Goal: Information Seeking & Learning: Find specific fact

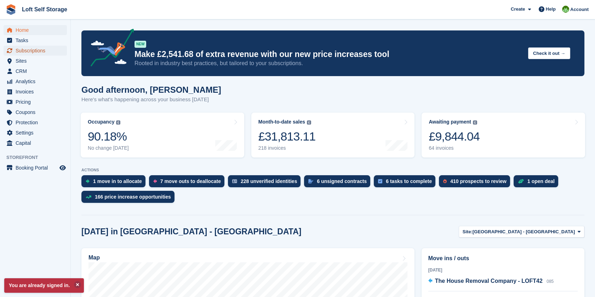
click at [44, 52] on span "Subscriptions" at bounding box center [37, 51] width 42 height 10
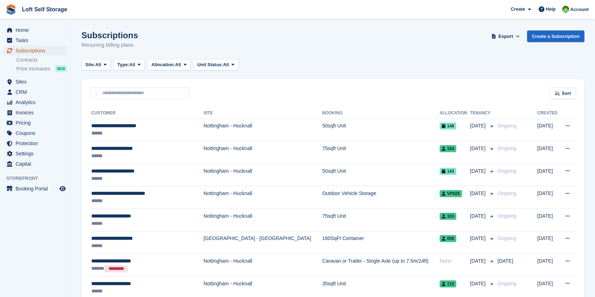
click at [26, 51] on span "Subscriptions" at bounding box center [37, 51] width 42 height 10
click at [330, 67] on div "Site: All All Nottingham - Bestwood Village Nottingham - Hucknall Type: All All…" at bounding box center [332, 65] width 503 height 12
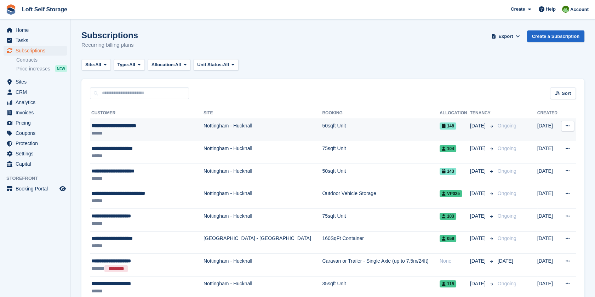
click at [119, 125] on div "**********" at bounding box center [142, 125] width 102 height 7
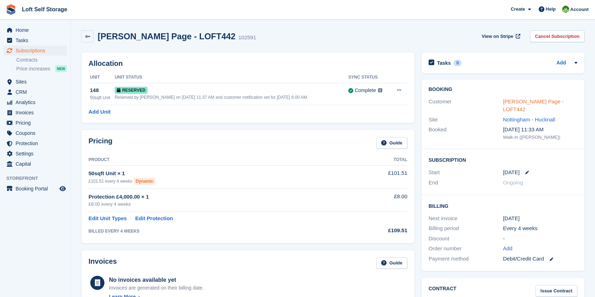
click at [541, 104] on link "Iain Glenn Page - LOFT442" at bounding box center [533, 105] width 61 height 14
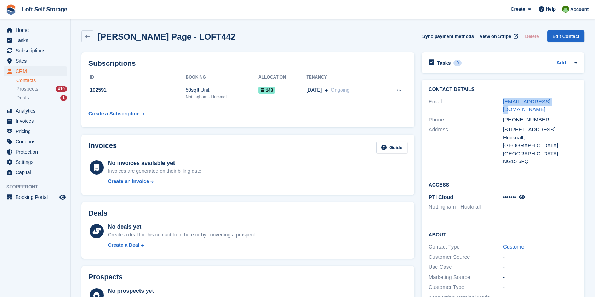
drag, startPoint x: 555, startPoint y: 102, endPoint x: 502, endPoint y: 104, distance: 52.8
click at [502, 104] on div "Email igpage1@gmail.com" at bounding box center [503, 106] width 149 height 18
drag, startPoint x: 502, startPoint y: 104, endPoint x: 507, endPoint y: 101, distance: 5.4
copy div "igpage1@gmail.com"
click at [29, 51] on span "Subscriptions" at bounding box center [37, 51] width 42 height 10
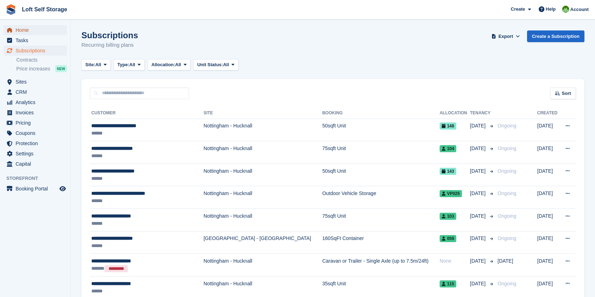
click at [31, 29] on span "Home" at bounding box center [37, 30] width 42 height 10
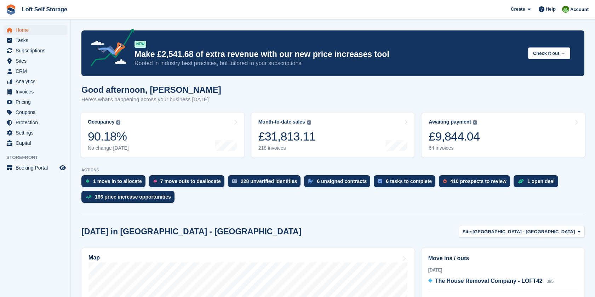
click at [479, 126] on link "Awaiting payment The total outstanding balance on all open invoices. The total …" at bounding box center [504, 135] width 164 height 45
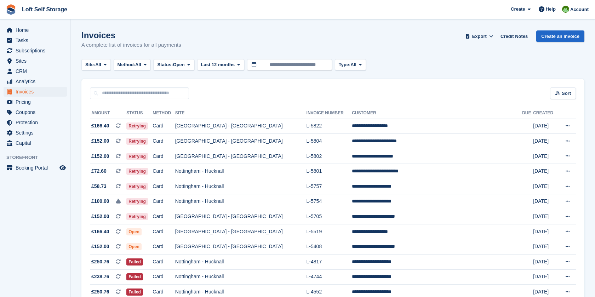
scroll to position [79, 0]
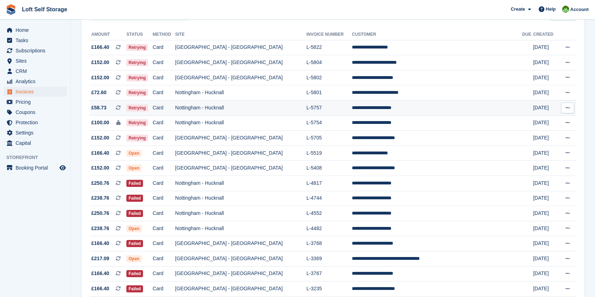
click at [257, 110] on td "Nottingham - Hucknall" at bounding box center [240, 108] width 131 height 15
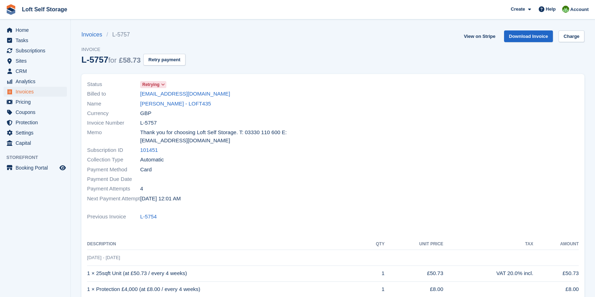
drag, startPoint x: 200, startPoint y: 95, endPoint x: 135, endPoint y: 95, distance: 65.1
click at [135, 95] on div "Billed to nicnic30011@gmail.com" at bounding box center [208, 94] width 242 height 10
drag, startPoint x: 135, startPoint y: 95, endPoint x: 149, endPoint y: 95, distance: 14.2
copy div "nicnic30011@gmail.com"
click at [265, 99] on div "Name Nicole Jagun - LOFT435" at bounding box center [208, 104] width 242 height 10
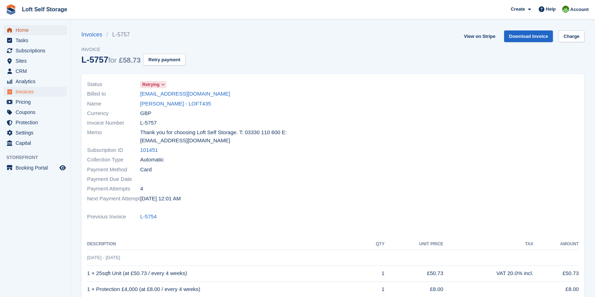
click at [34, 31] on span "Home" at bounding box center [37, 30] width 42 height 10
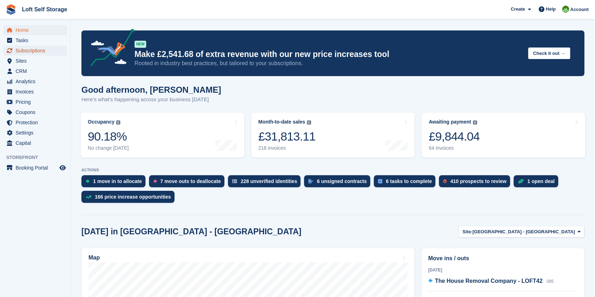
click at [24, 52] on span "Subscriptions" at bounding box center [37, 51] width 42 height 10
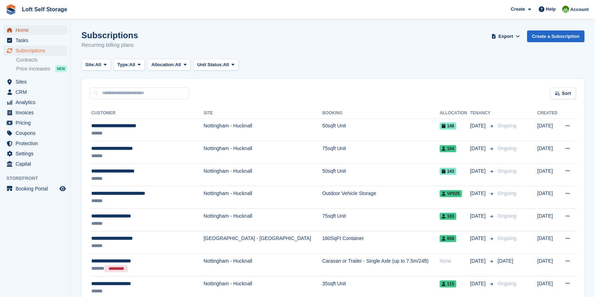
click at [19, 30] on span "Home" at bounding box center [37, 30] width 42 height 10
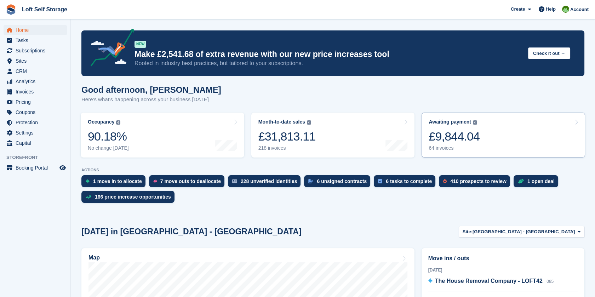
click at [487, 132] on link "Awaiting payment The total outstanding balance on all open invoices. £9,844.04 …" at bounding box center [504, 135] width 164 height 45
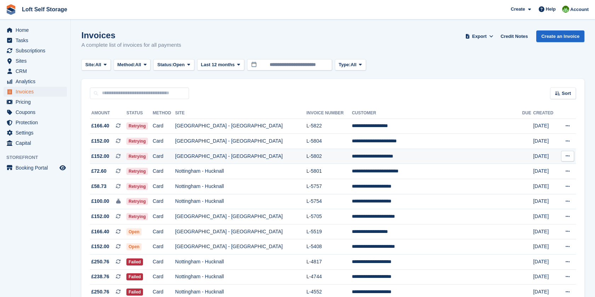
click at [331, 156] on td "L-5802" at bounding box center [330, 156] width 46 height 15
click at [329, 141] on td "L-5804" at bounding box center [330, 141] width 46 height 15
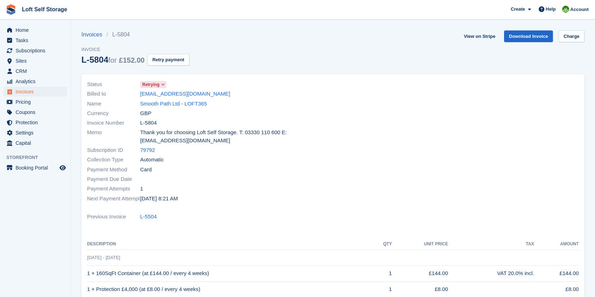
drag, startPoint x: 187, startPoint y: 95, endPoint x: 138, endPoint y: 98, distance: 49.0
click at [138, 98] on div "Billed to office@smoothpath.uk" at bounding box center [208, 94] width 242 height 10
drag, startPoint x: 138, startPoint y: 98, endPoint x: 147, endPoint y: 96, distance: 9.9
copy div "office@smoothpath.uk"
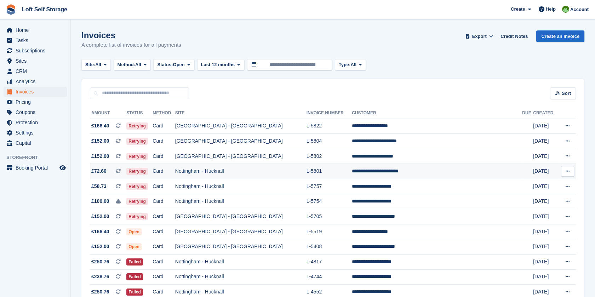
click at [324, 166] on td "L-5801" at bounding box center [330, 171] width 46 height 15
click at [15, 30] on link "Home" at bounding box center [35, 30] width 63 height 10
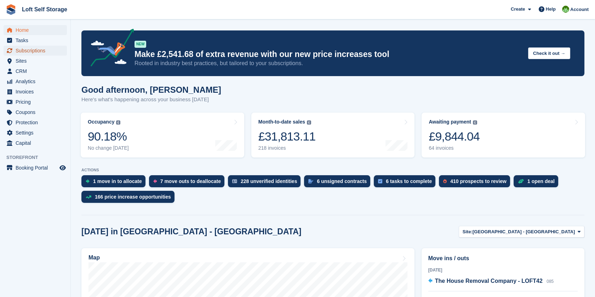
click at [33, 55] on span "Subscriptions" at bounding box center [37, 51] width 42 height 10
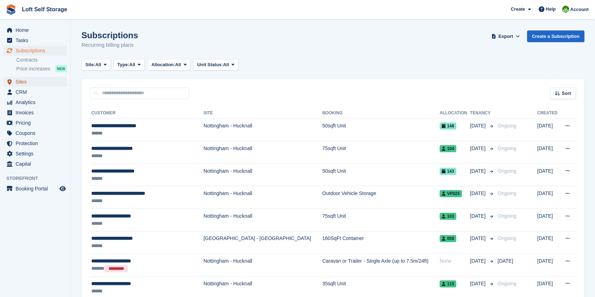
click at [25, 81] on span "Sites" at bounding box center [37, 82] width 42 height 10
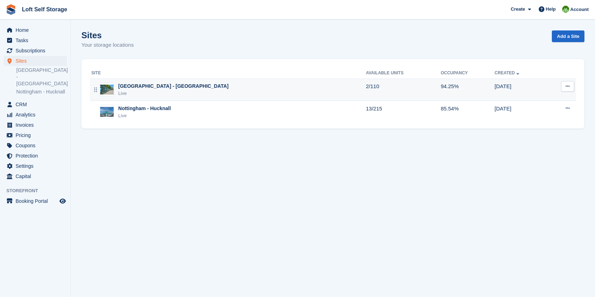
click at [161, 88] on div "[GEOGRAPHIC_DATA] - [GEOGRAPHIC_DATA]" at bounding box center [173, 85] width 110 height 7
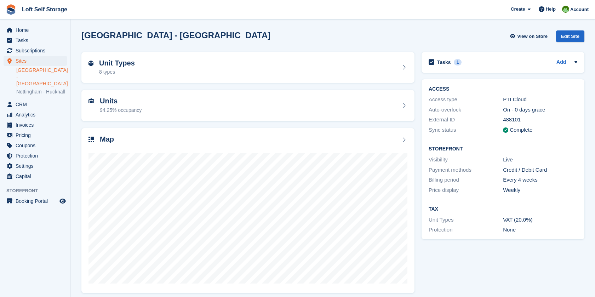
scroll to position [5, 0]
